Goal: Task Accomplishment & Management: Use online tool/utility

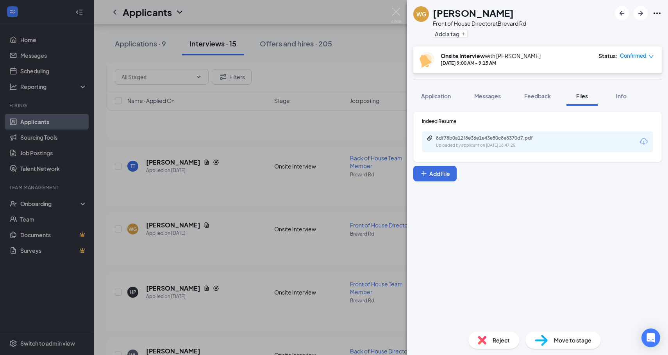
scroll to position [131, 0]
click at [217, 128] on div "WG [PERSON_NAME] Front of House Director at Brevard Rd Add a tag Onsite Intervi…" at bounding box center [334, 177] width 668 height 355
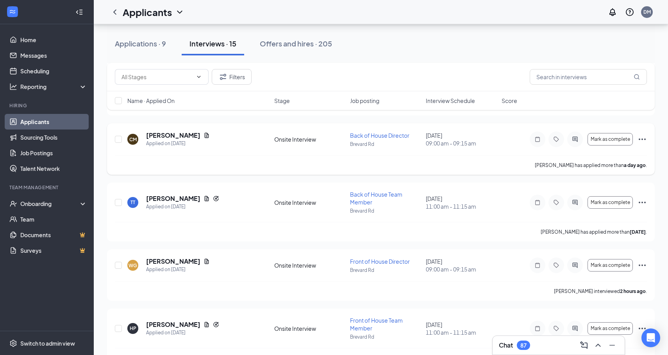
scroll to position [95, 0]
click at [203, 200] on icon "Document" at bounding box center [206, 198] width 6 height 6
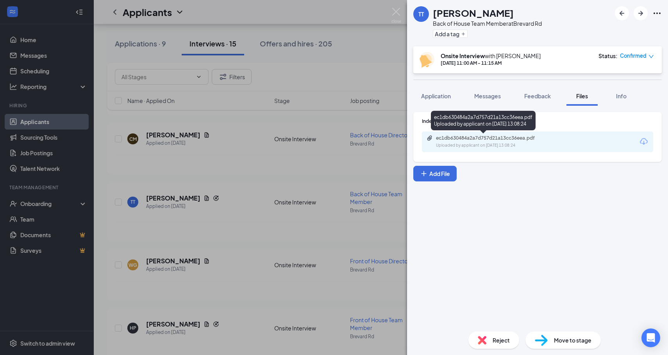
click at [486, 141] on div "ec1db630484a2a7d757d21a13cc36eea.pdf" at bounding box center [490, 138] width 109 height 6
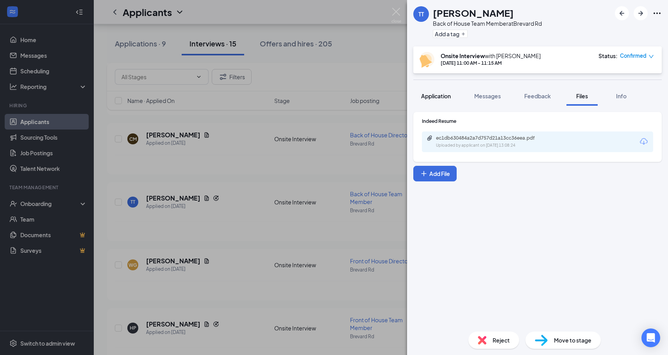
click at [447, 89] on button "Application" at bounding box center [435, 96] width 45 height 20
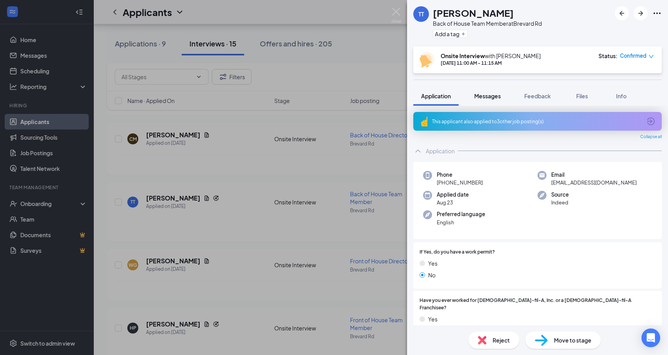
click at [489, 93] on span "Messages" at bounding box center [487, 96] width 27 height 7
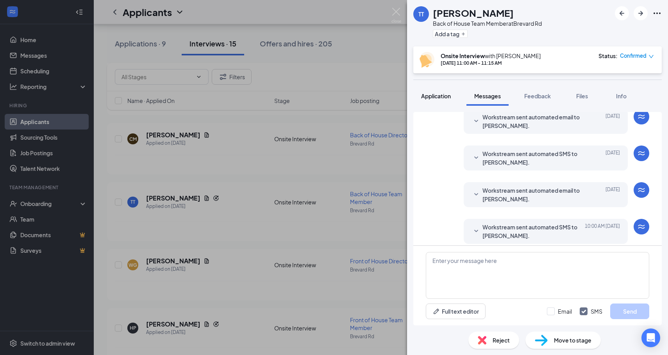
scroll to position [244, 0]
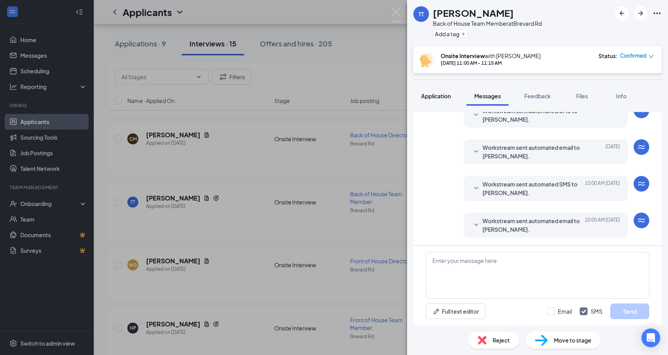
click at [436, 98] on span "Application" at bounding box center [436, 96] width 30 height 7
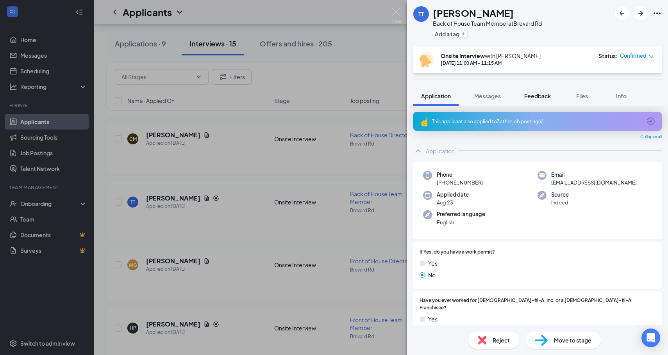
click at [538, 97] on span "Feedback" at bounding box center [537, 96] width 27 height 7
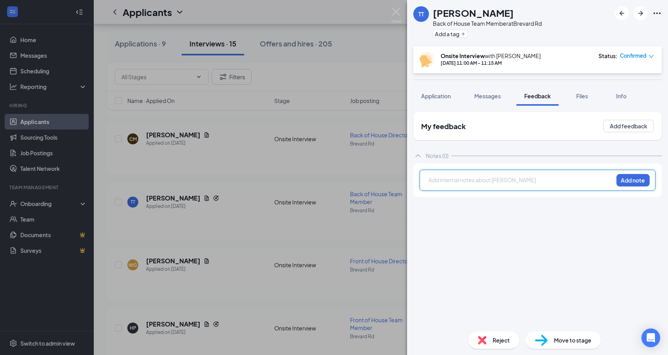
click at [477, 184] on div at bounding box center [521, 181] width 184 height 10
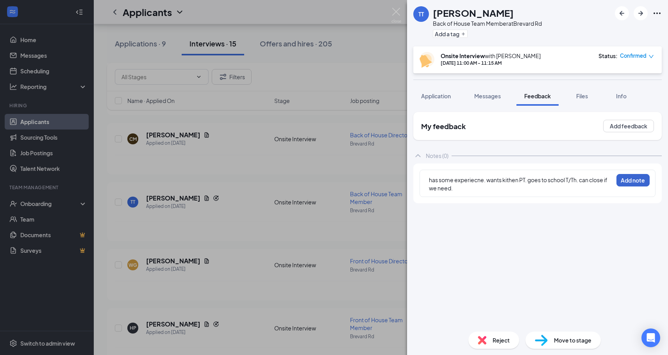
click at [638, 179] on button "Add note" at bounding box center [632, 180] width 33 height 12
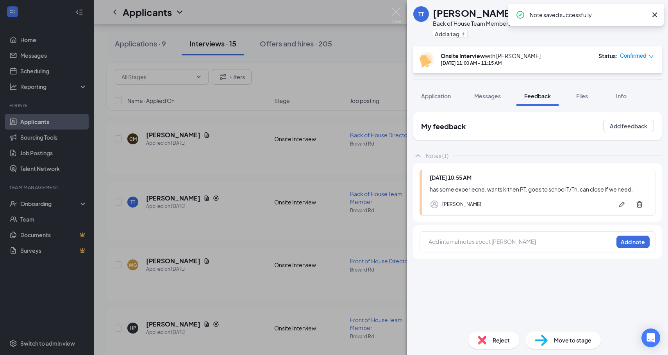
click at [481, 243] on div at bounding box center [521, 242] width 184 height 8
click at [636, 241] on button "Add note" at bounding box center [632, 242] width 33 height 12
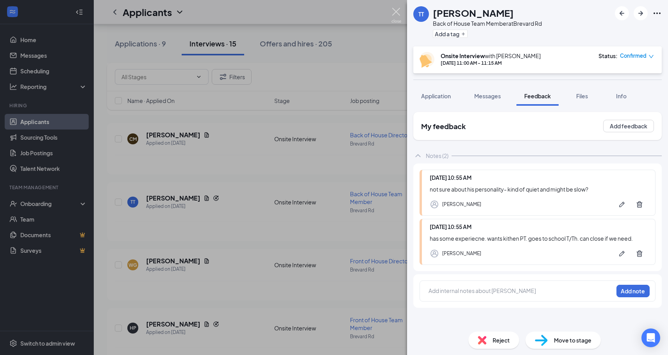
click at [393, 11] on img at bounding box center [396, 15] width 10 height 15
